Goal: Task Accomplishment & Management: Manage account settings

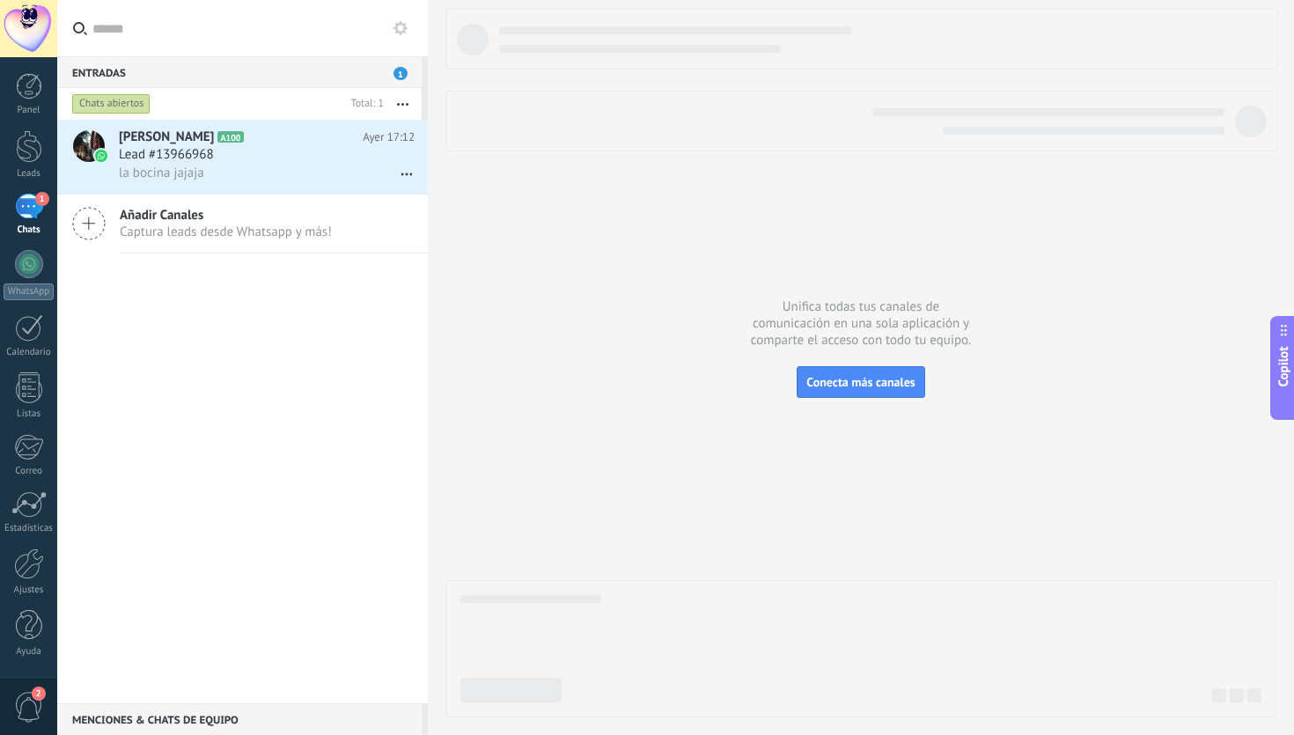
click at [280, 233] on span "Captura leads desde Whatsapp y más!" at bounding box center [226, 232] width 212 height 17
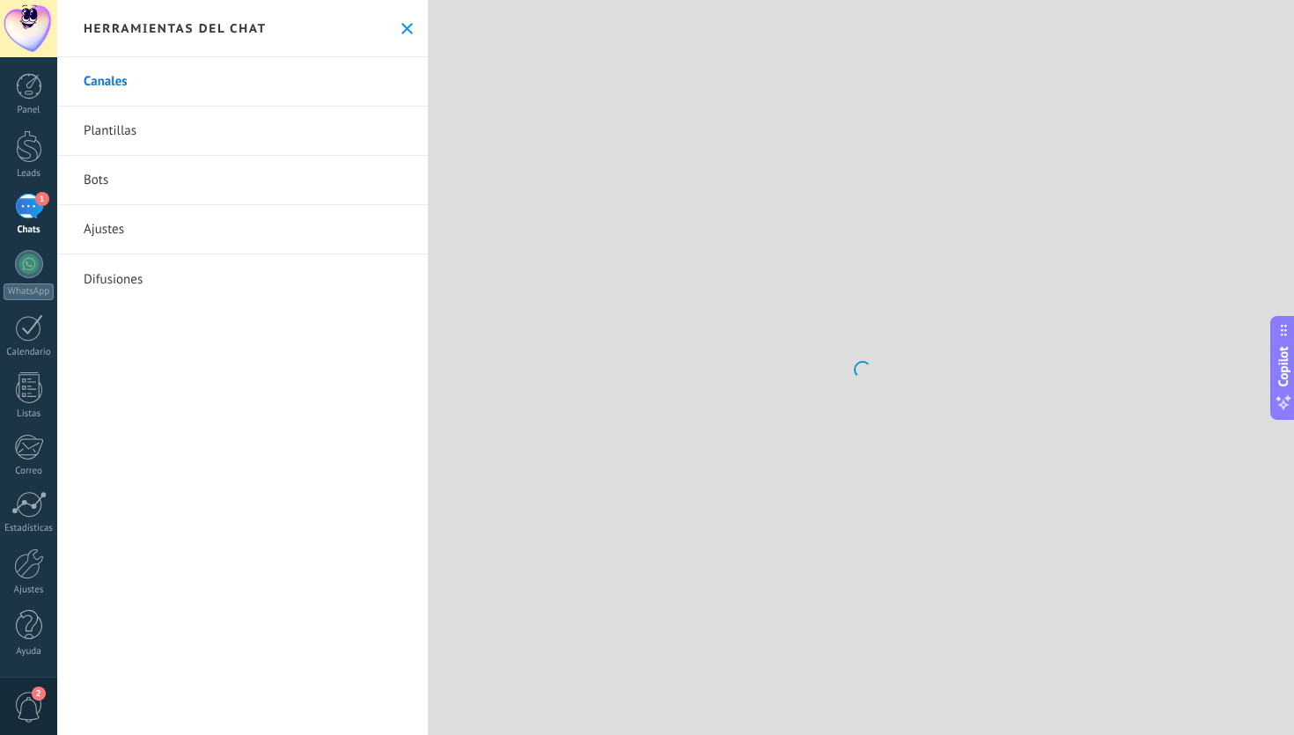
click at [42, 203] on span "1" at bounding box center [42, 199] width 14 height 14
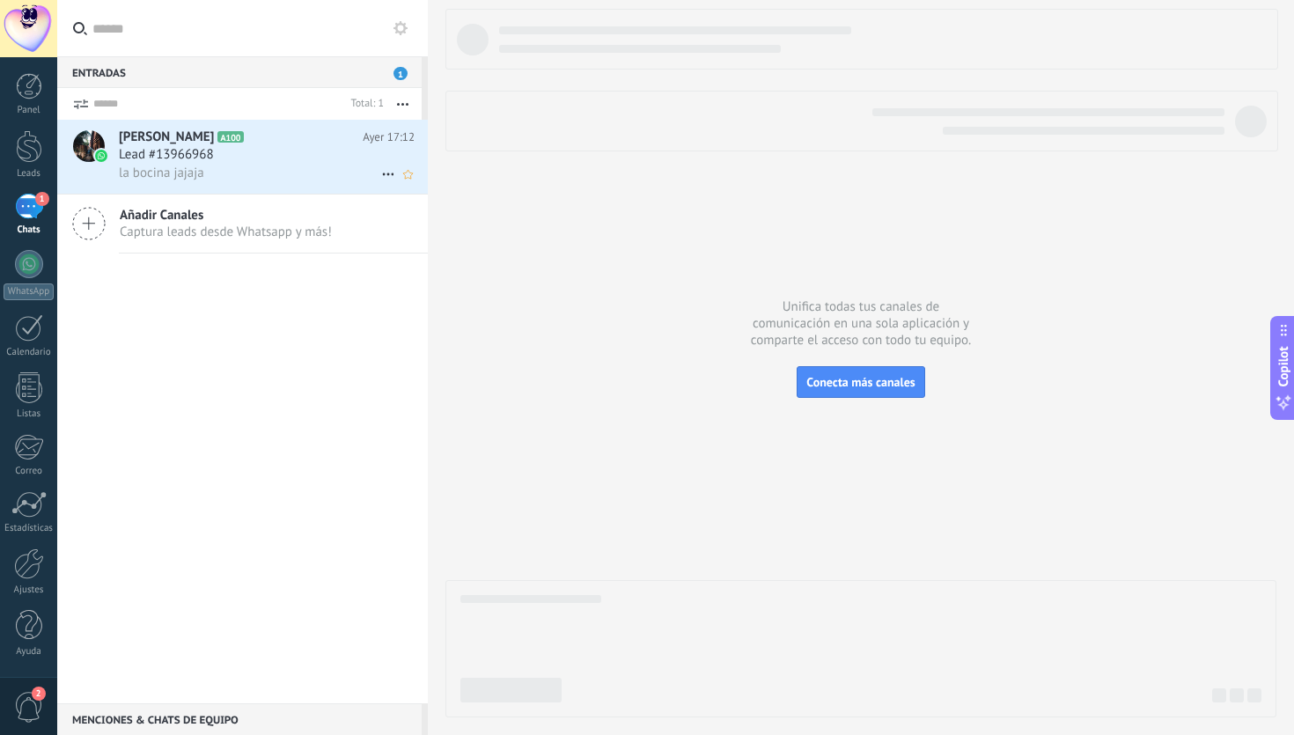
click at [273, 159] on div "Lead #13966968" at bounding box center [267, 155] width 296 height 18
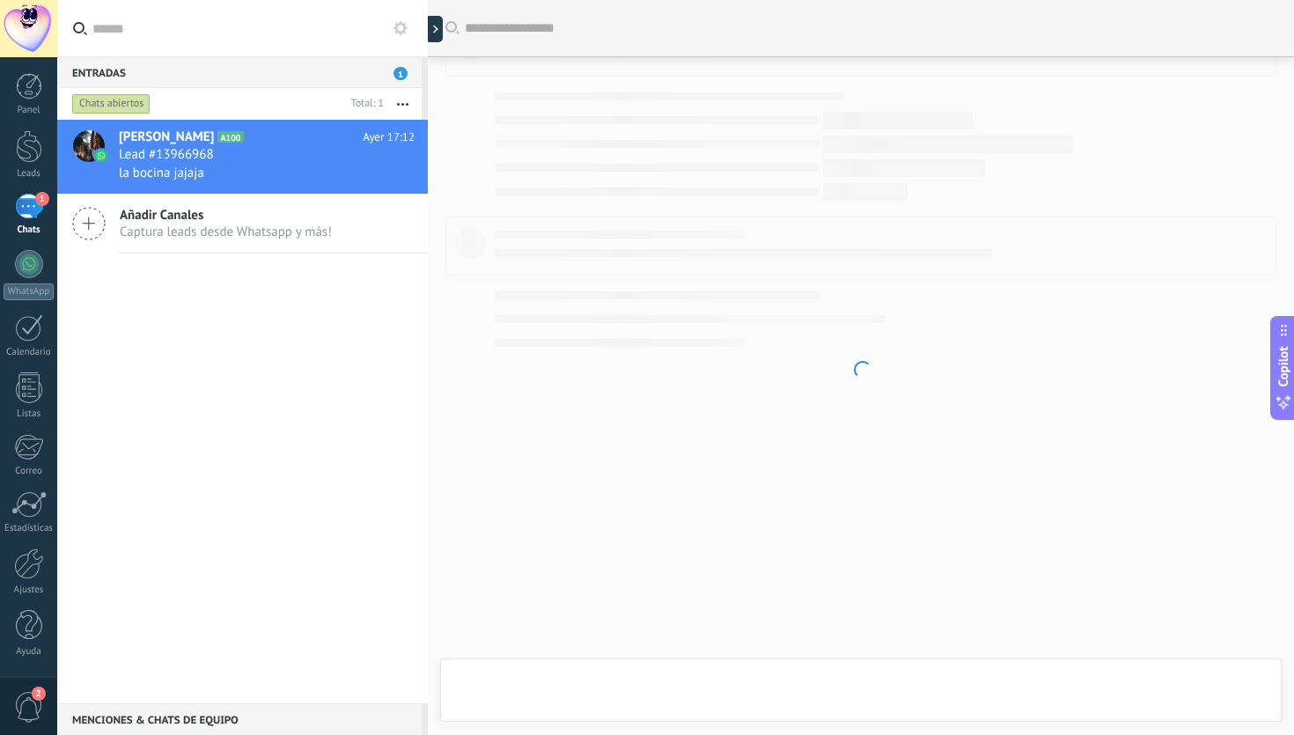
scroll to position [865, 0]
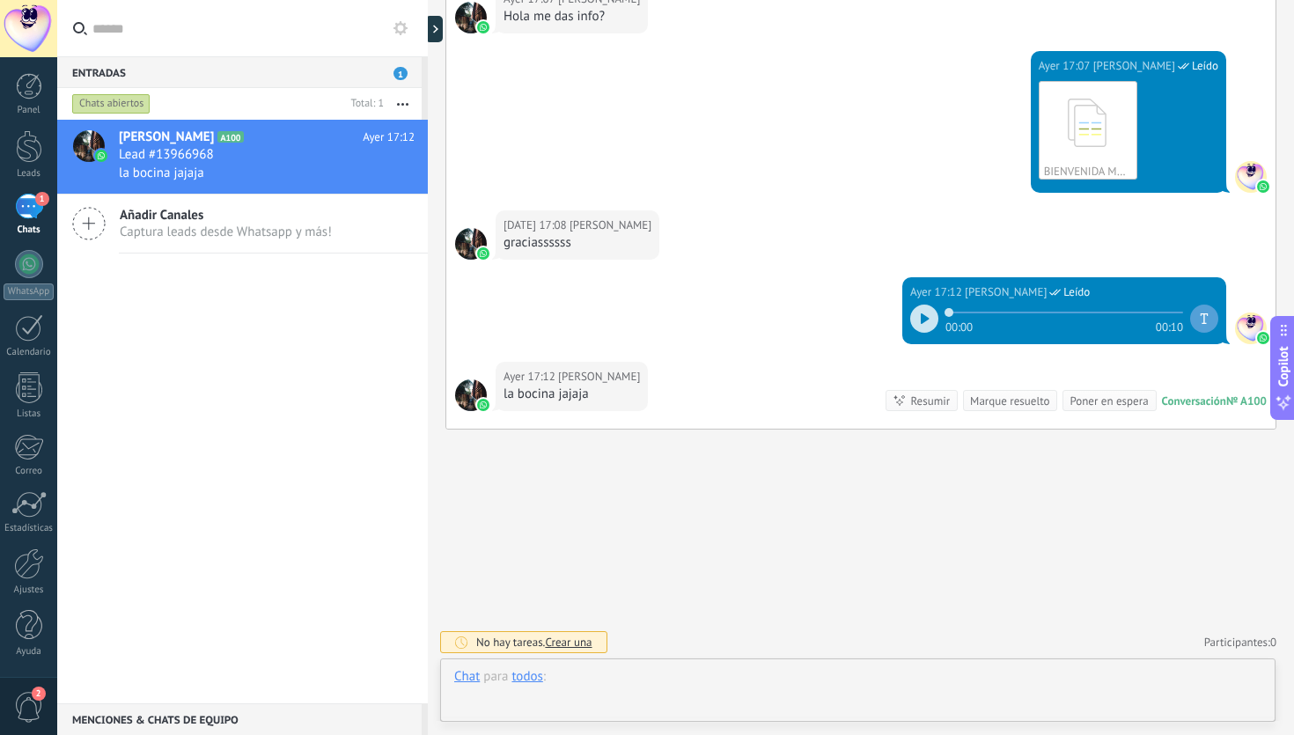
click at [648, 671] on div at bounding box center [857, 694] width 807 height 53
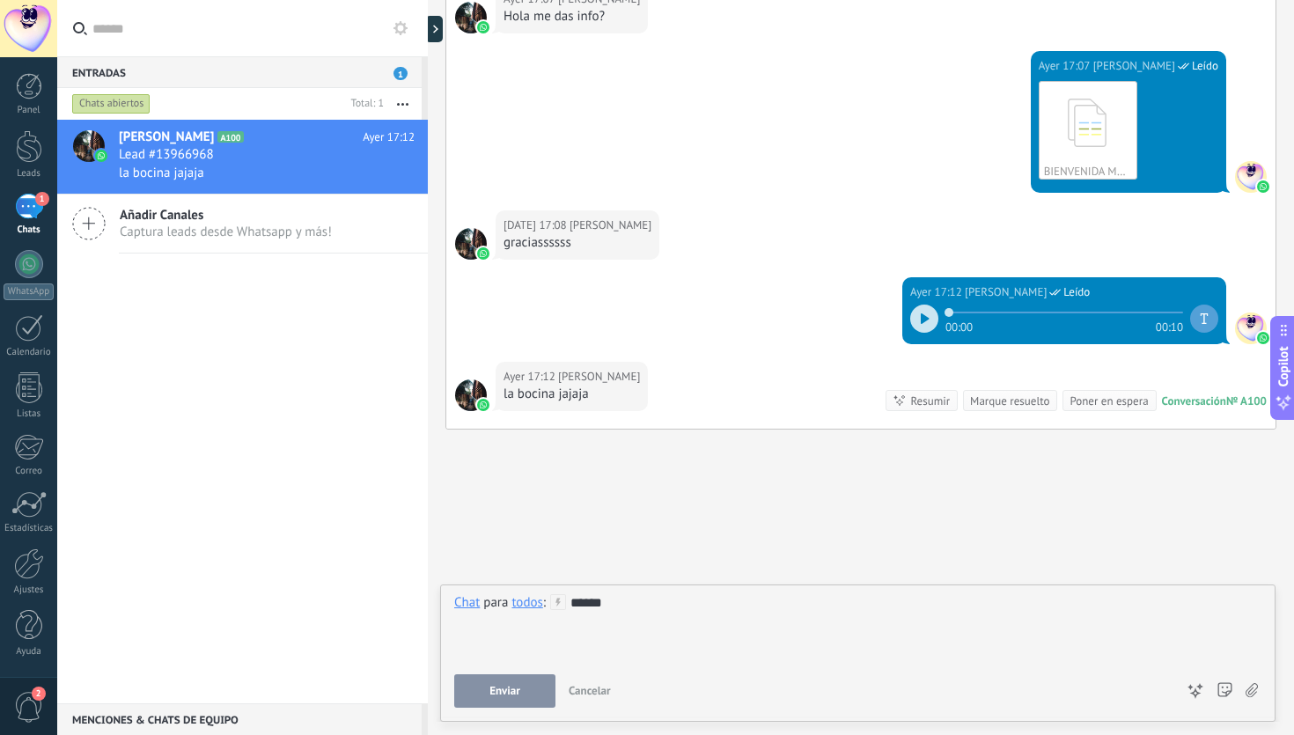
click at [521, 691] on button "Enviar" at bounding box center [504, 690] width 101 height 33
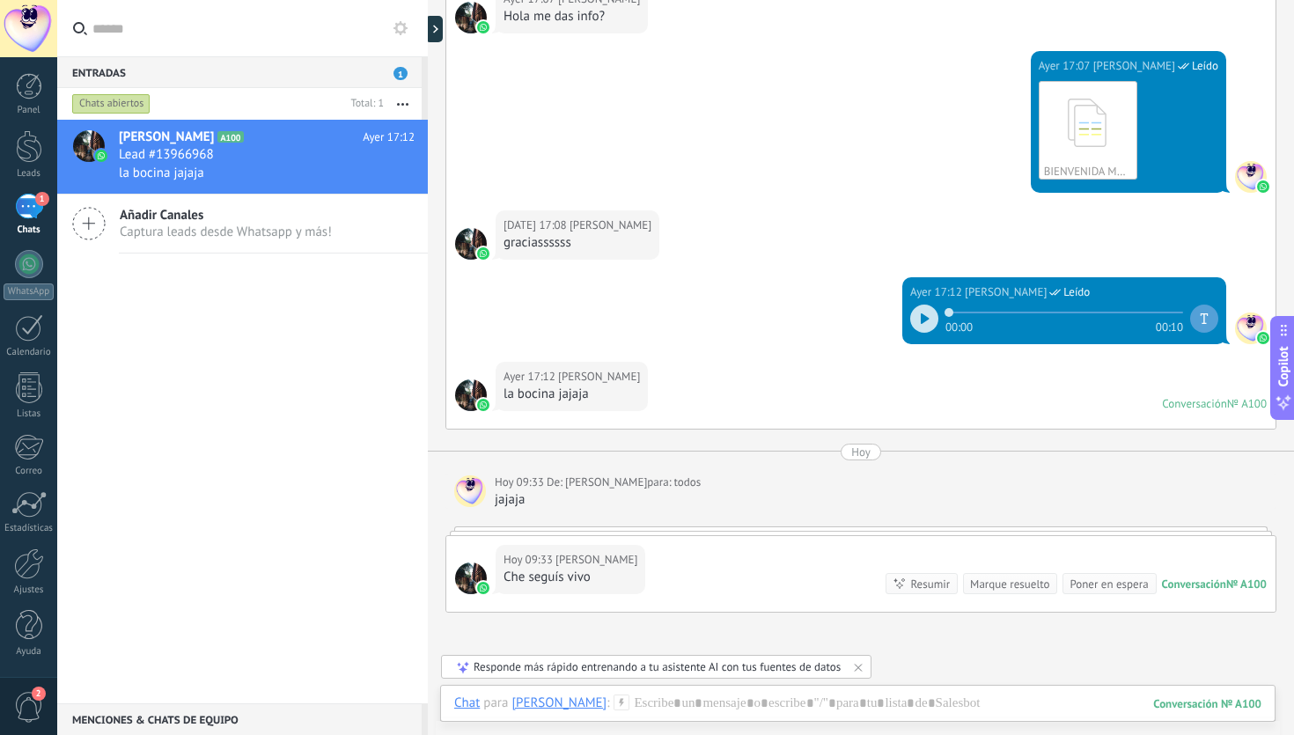
scroll to position [869, 0]
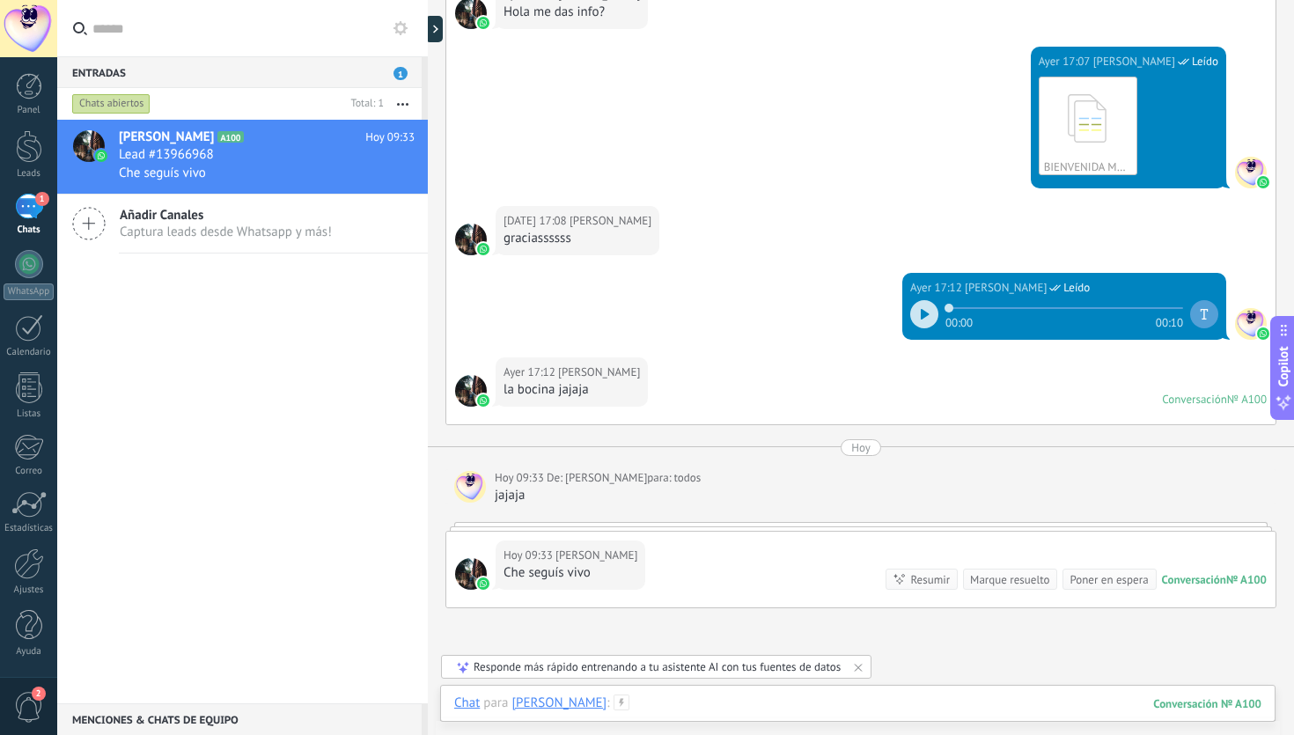
click at [730, 709] on div at bounding box center [857, 720] width 807 height 53
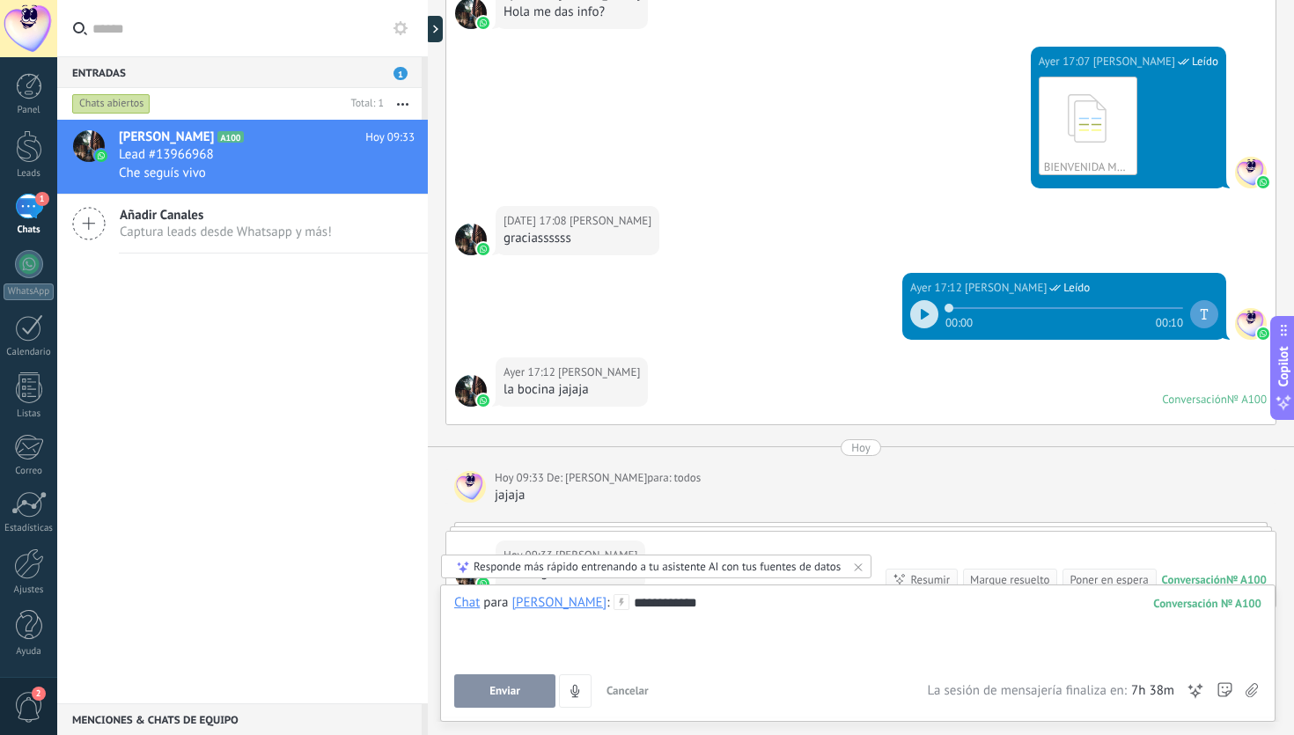
click at [492, 693] on span "Enviar" at bounding box center [504, 691] width 31 height 12
